Goal: Task Accomplishment & Management: Complete application form

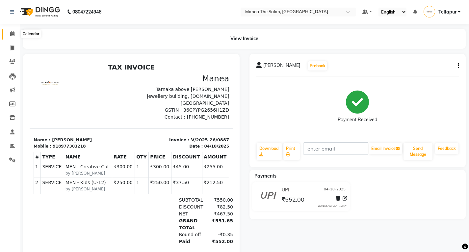
click at [11, 31] on span at bounding box center [13, 34] width 12 height 8
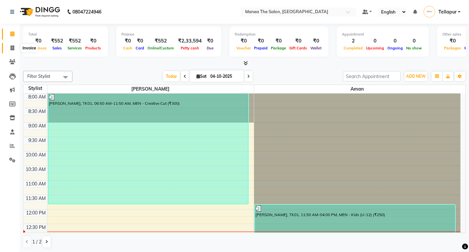
click at [12, 48] on icon at bounding box center [13, 47] width 4 height 5
select select "service"
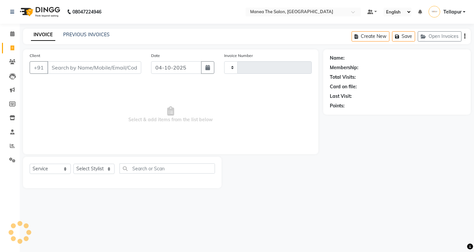
type input "0888"
select select "6085"
click at [65, 68] on input "Client" at bounding box center [94, 67] width 94 height 13
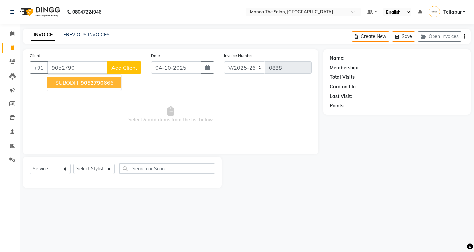
click at [100, 81] on span "9052790" at bounding box center [92, 82] width 23 height 7
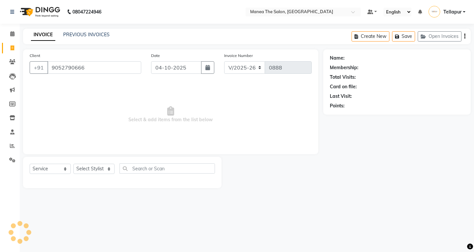
type input "9052790666"
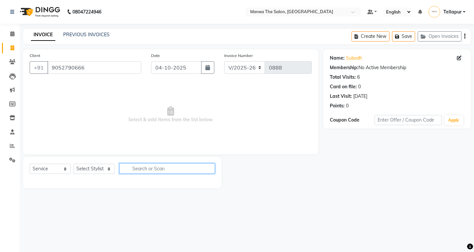
click at [140, 168] on input "text" at bounding box center [168, 168] width 96 height 10
type input "c"
type input "cr"
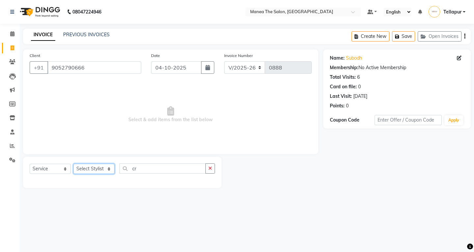
click at [102, 169] on select "Select Stylist [PERSON_NAME]" at bounding box center [93, 169] width 41 height 10
select select "93674"
click at [73, 164] on select "Select Stylist [PERSON_NAME]" at bounding box center [93, 169] width 41 height 10
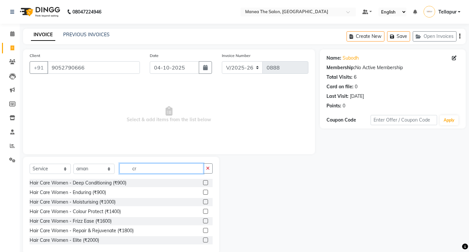
click at [138, 169] on input "cr" at bounding box center [162, 168] width 84 height 10
type input "c"
type input "cr"
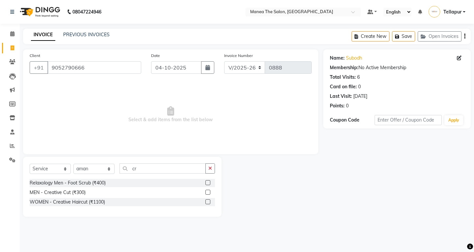
click at [210, 191] on label at bounding box center [208, 192] width 5 height 5
click at [210, 191] on input "checkbox" at bounding box center [208, 192] width 4 height 4
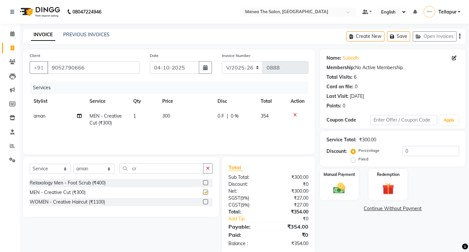
checkbox input "false"
click at [161, 170] on input "cr" at bounding box center [162, 168] width 84 height 10
type input "c"
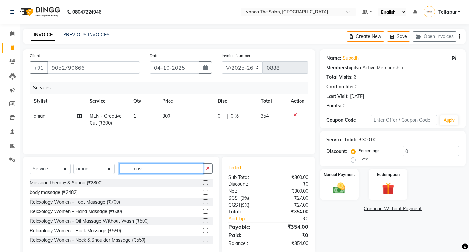
type input "mass"
click at [203, 220] on label at bounding box center [205, 220] width 5 height 5
click at [203, 220] on input "checkbox" at bounding box center [205, 221] width 4 height 4
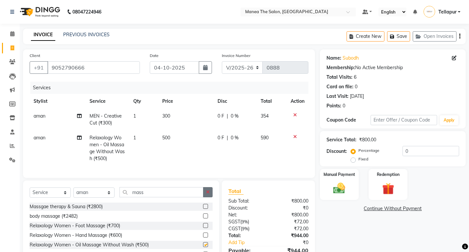
checkbox input "false"
click at [173, 136] on td "500" at bounding box center [185, 148] width 55 height 36
select select "93674"
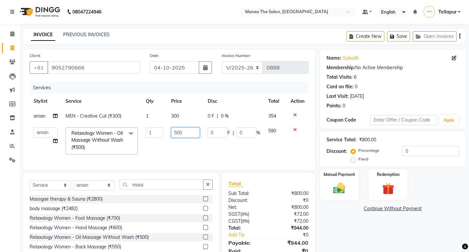
click at [191, 134] on input "500" at bounding box center [185, 133] width 29 height 10
type input "5"
type input "600"
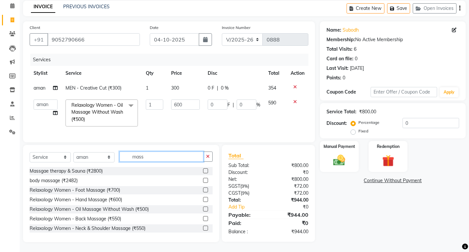
click at [156, 156] on div "Select Service Product Membership Package Voucher Prepaid Gift Card Select Styl…" at bounding box center [121, 193] width 196 height 97
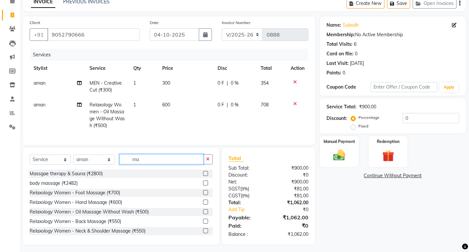
type input "m"
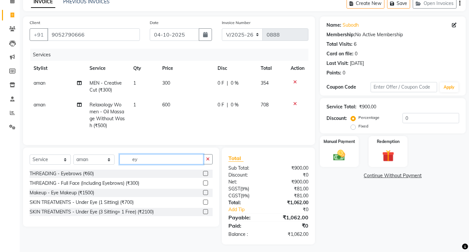
type input "ey"
click at [206, 176] on label at bounding box center [205, 173] width 5 height 5
click at [206, 176] on input "checkbox" at bounding box center [205, 174] width 4 height 4
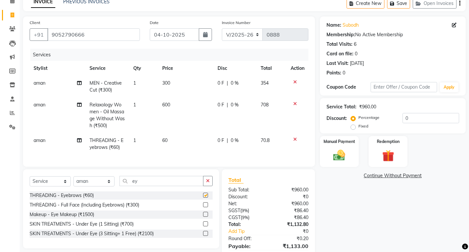
checkbox input "false"
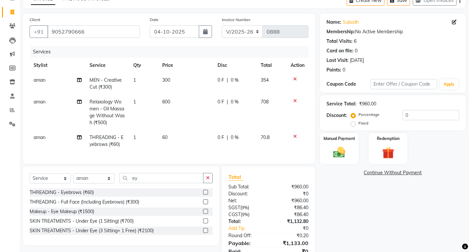
scroll to position [69, 0]
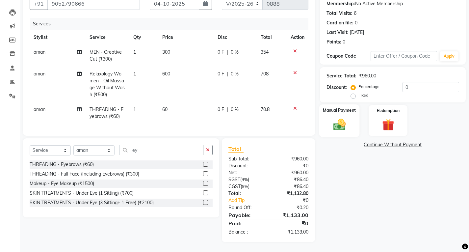
click at [348, 117] on img at bounding box center [339, 124] width 20 height 14
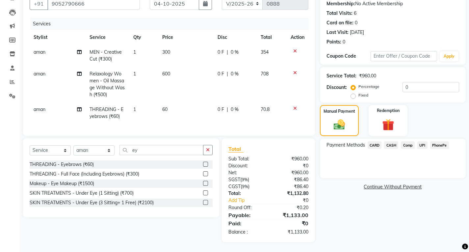
click at [422, 141] on span "UPI" at bounding box center [423, 145] width 10 height 8
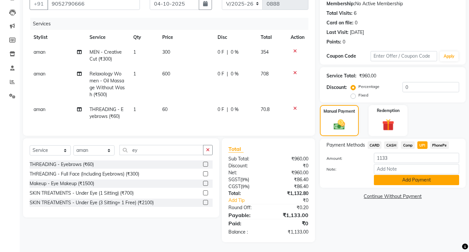
click at [411, 176] on button "Add Payment" at bounding box center [416, 180] width 85 height 10
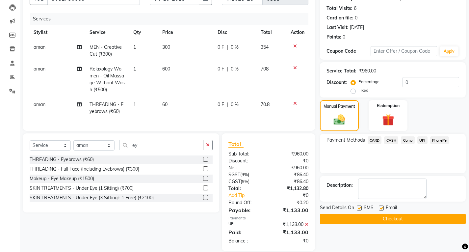
click at [394, 220] on button "Checkout" at bounding box center [393, 219] width 146 height 10
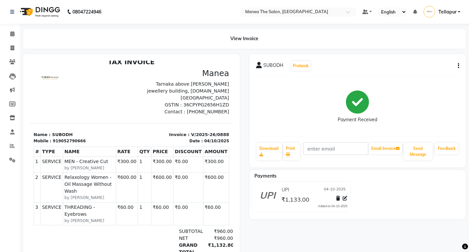
scroll to position [33, 0]
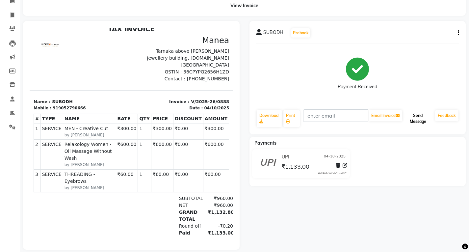
click at [417, 126] on button "Send Message" at bounding box center [418, 118] width 29 height 17
click at [315, 121] on input "text" at bounding box center [335, 115] width 65 height 13
click at [263, 123] on icon at bounding box center [262, 122] width 4 height 4
